Goal: Task Accomplishment & Management: Manage account settings

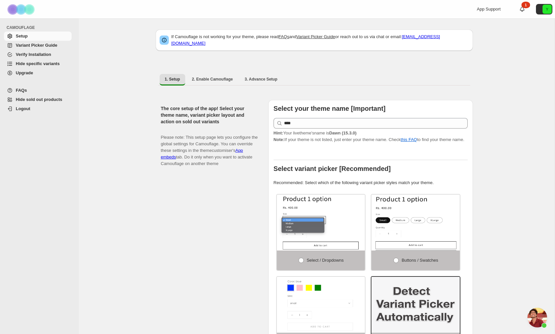
scroll to position [1170, 0]
click at [35, 67] on span "Hide specific variants" at bounding box center [43, 63] width 55 height 7
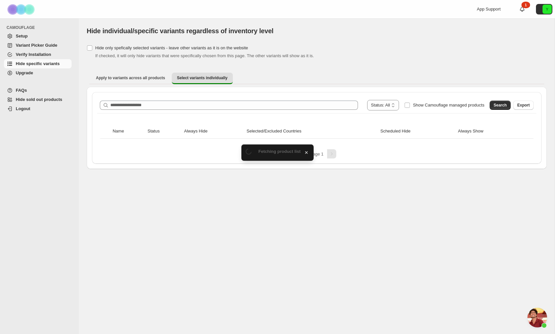
scroll to position [1170, 0]
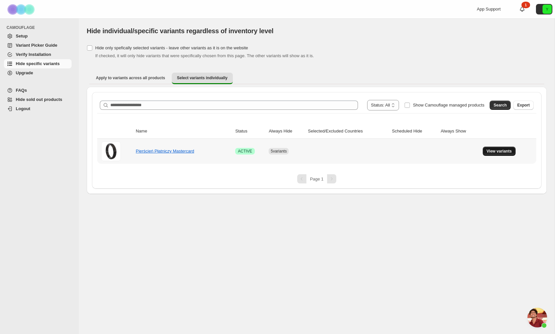
click at [502, 153] on span "View variants" at bounding box center [499, 151] width 25 height 5
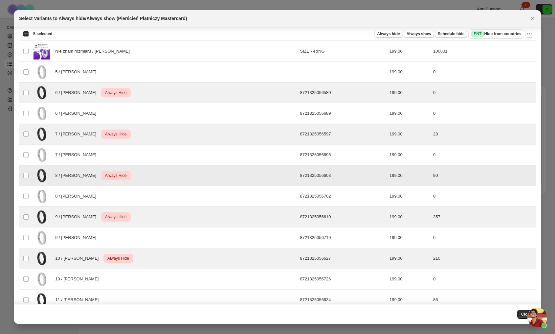
scroll to position [0, 0]
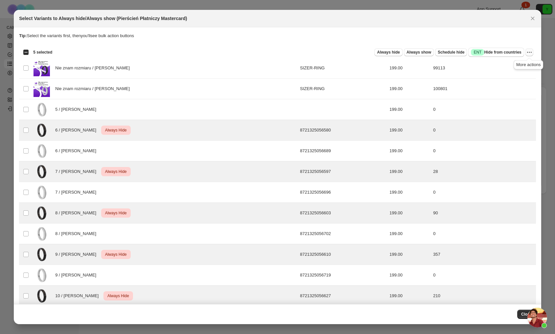
click at [530, 53] on icon "More actions" at bounding box center [529, 52] width 7 height 7
click at [517, 67] on span "Undo always hide" at bounding box center [506, 65] width 48 height 7
